Goal: Transaction & Acquisition: Purchase product/service

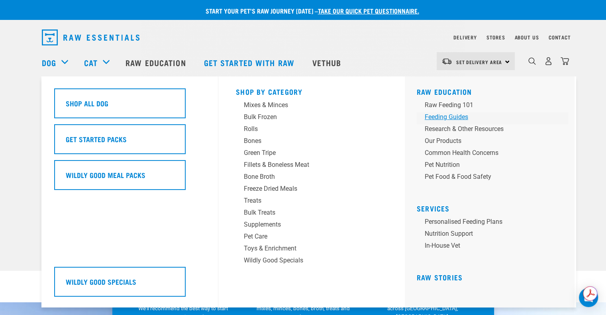
click at [444, 114] on div "Feeding Guides" at bounding box center [487, 117] width 124 height 10
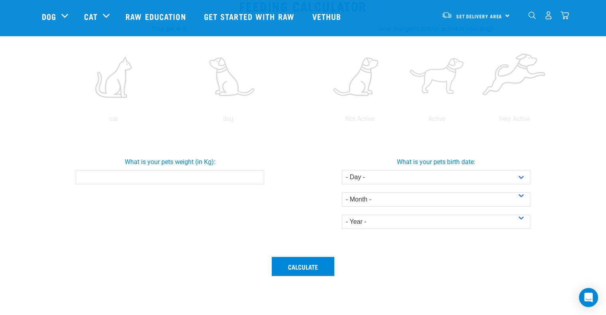
scroll to position [100, 0]
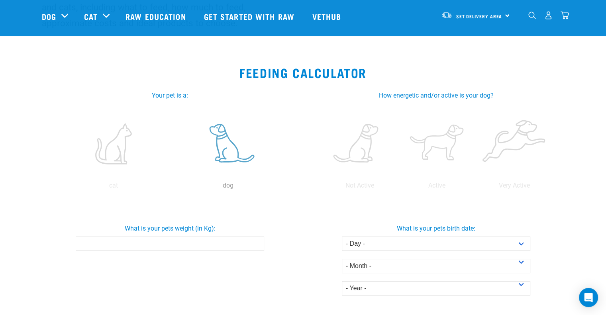
click at [216, 146] on label at bounding box center [228, 144] width 111 height 68
click at [171, 188] on input "radio" at bounding box center [171, 188] width 0 height 0
click at [510, 139] on label at bounding box center [514, 144] width 74 height 68
click at [476, 188] on input "radio" at bounding box center [476, 188] width 0 height 0
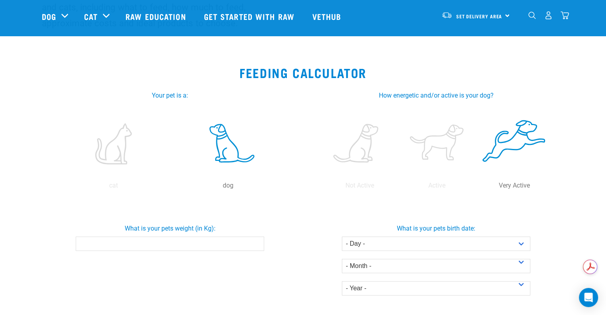
scroll to position [0, 0]
click at [197, 237] on input "What is your pets weight (in Kg):" at bounding box center [170, 244] width 188 height 14
type input "9"
click at [359, 246] on select "- Day - 1 2 3 4 5 6 7 8 9 10 11 12 13 14 15 16 17 18 19 20 21 22 23 24 25 26 27" at bounding box center [436, 244] width 188 height 14
select select "31"
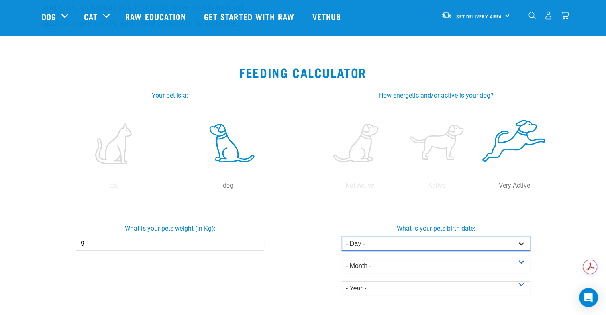
click at [342, 237] on select "- Day - 1 2 3 4 5 6 7 8 9 10 11 12 13 14 15 16 17 18 19 20 21 22 23 24 25 26 27" at bounding box center [436, 244] width 188 height 14
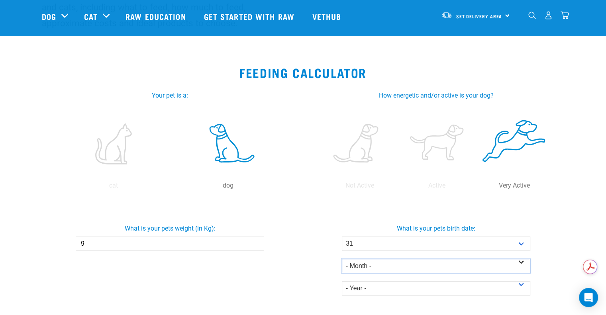
click at [365, 260] on select "- Month - January February March April May June July August September October N…" at bounding box center [436, 266] width 188 height 14
select select "May"
click at [342, 259] on select "- Month - January February March April May June July August September October N…" at bounding box center [436, 266] width 188 height 14
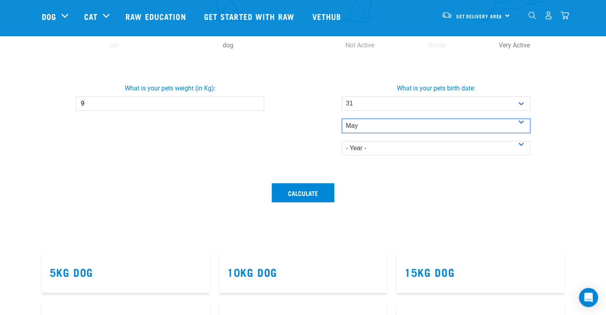
scroll to position [241, 0]
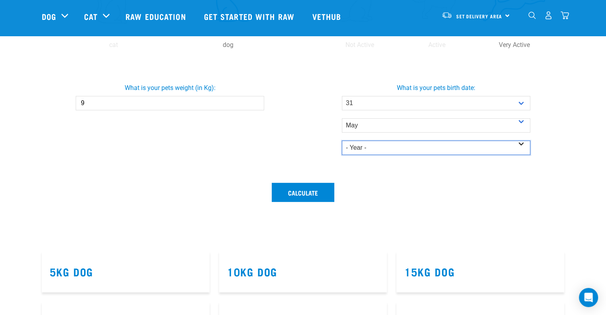
click at [369, 150] on select "- Year - 2025 2024 2023 2022 2021 2020 2019 2018 2017 2016 2015 2014" at bounding box center [436, 148] width 188 height 14
select select "2025"
click at [342, 141] on select "- Year - 2025 2024 2023 2022 2021 2020 2019 2018 2017 2016 2015 2014" at bounding box center [436, 148] width 188 height 14
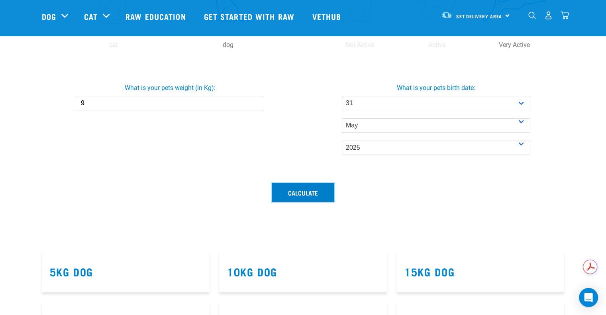
click at [298, 189] on button "Calculate" at bounding box center [303, 192] width 63 height 19
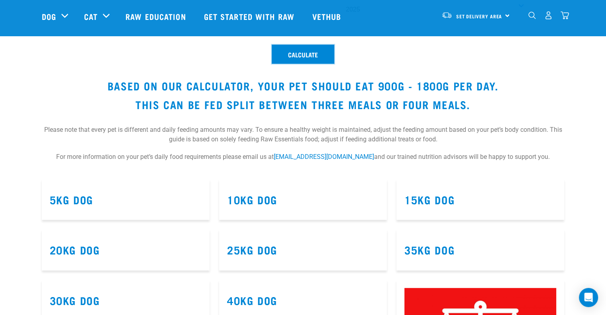
scroll to position [379, 0]
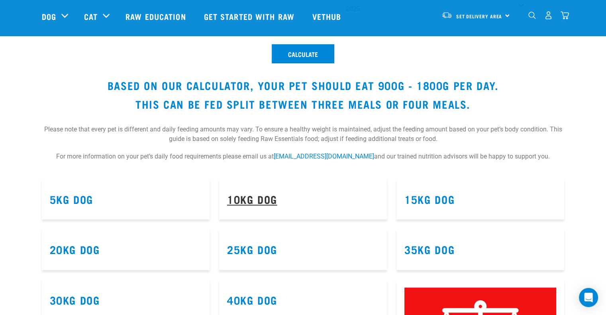
click at [257, 202] on link "10kg Dog" at bounding box center [252, 199] width 50 height 6
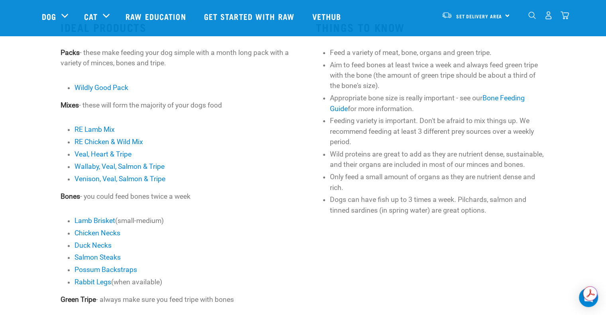
scroll to position [236, 0]
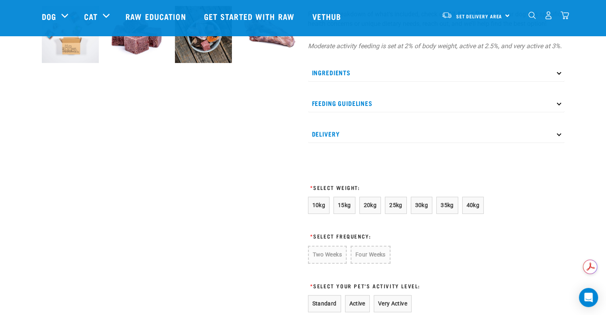
scroll to position [330, 0]
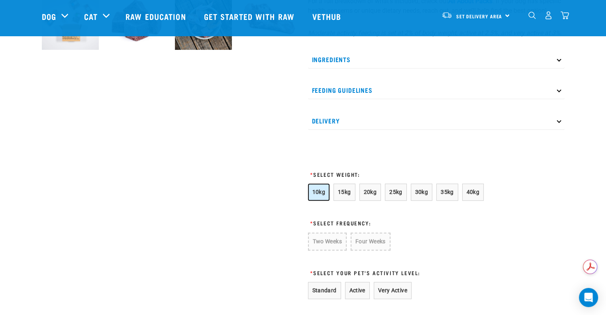
click at [315, 195] on span "10kg" at bounding box center [318, 192] width 13 height 6
click at [369, 248] on button "Four Weeks" at bounding box center [370, 242] width 39 height 18
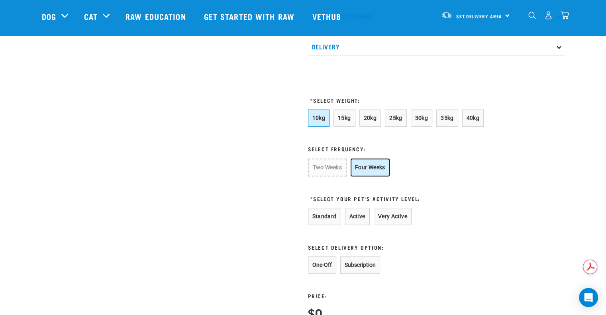
scroll to position [404, 0]
click at [392, 223] on button "Very Active" at bounding box center [393, 216] width 38 height 17
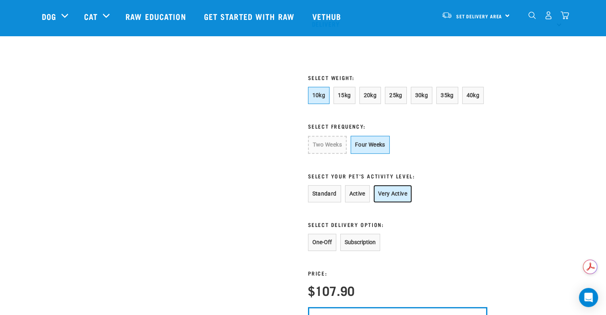
scroll to position [427, 0]
click at [325, 251] on button "One-Off" at bounding box center [322, 241] width 28 height 17
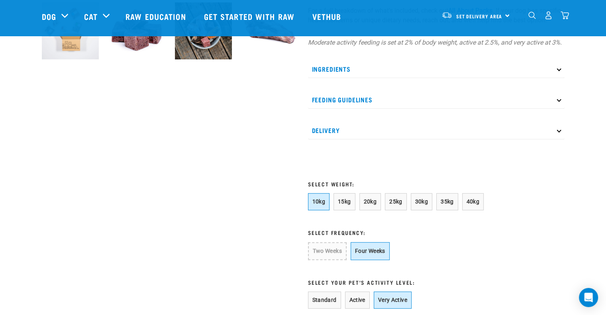
scroll to position [306, 0]
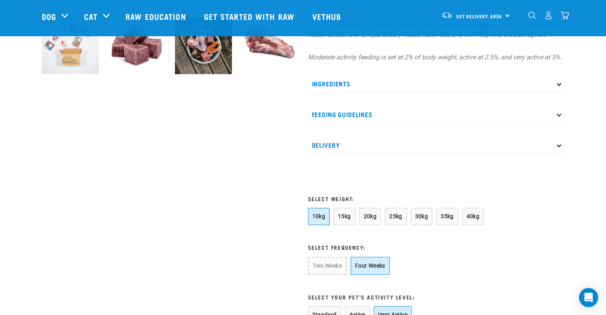
click at [387, 93] on p "Ingredients" at bounding box center [436, 84] width 257 height 18
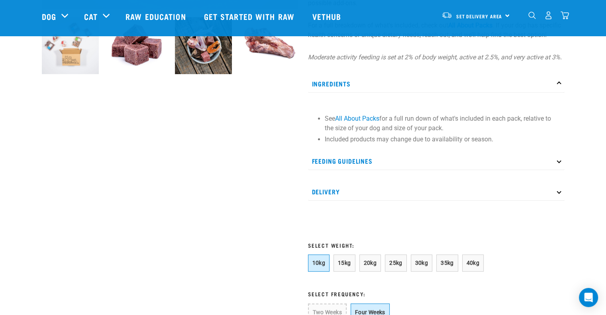
click at [380, 160] on div "Ingredients See All About Packs for a full run down of what's included in each …" at bounding box center [436, 138] width 257 height 126
click at [371, 165] on p "Feeding Guidelines" at bounding box center [436, 161] width 257 height 18
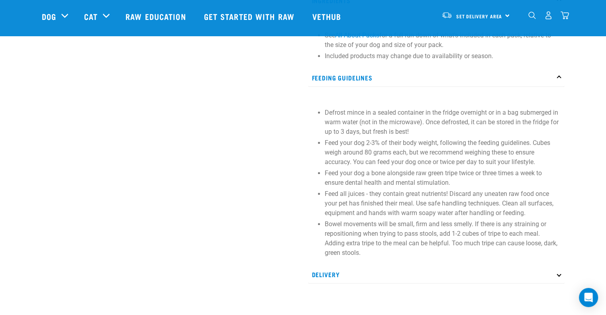
scroll to position [395, 0]
